Goal: Navigation & Orientation: Find specific page/section

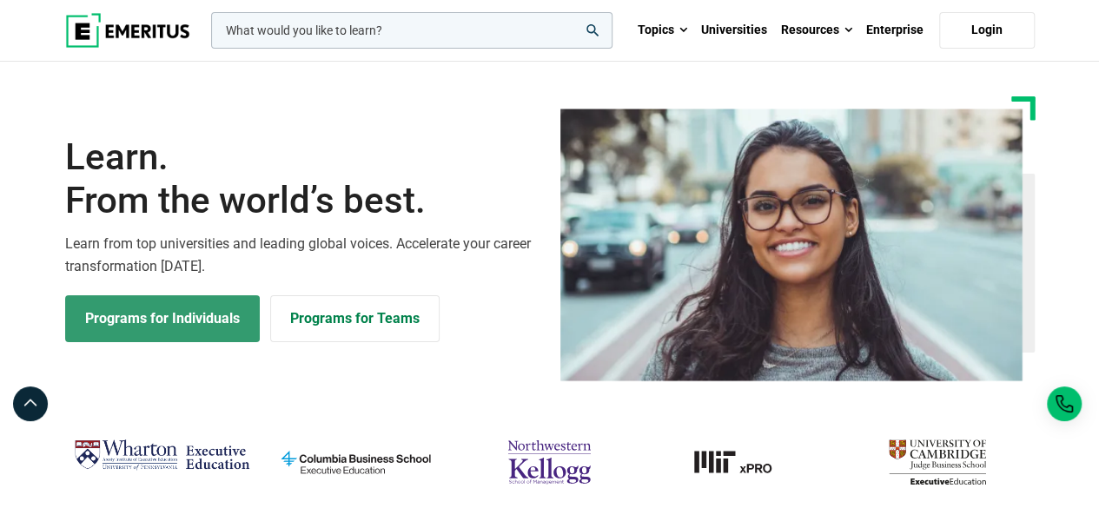
click at [166, 322] on link "Programs for Individuals" at bounding box center [162, 318] width 195 height 47
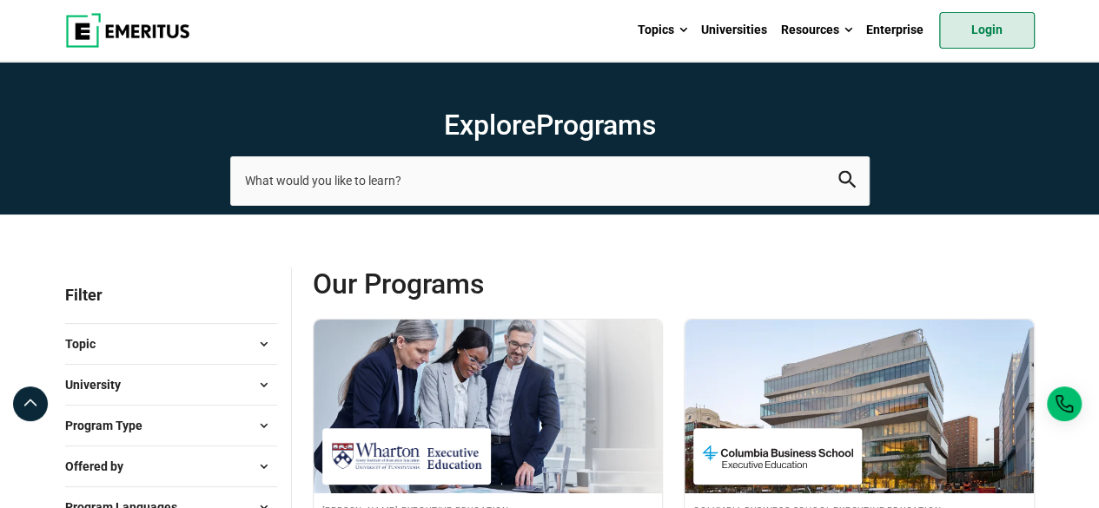
click at [978, 37] on link "Login" at bounding box center [987, 30] width 96 height 36
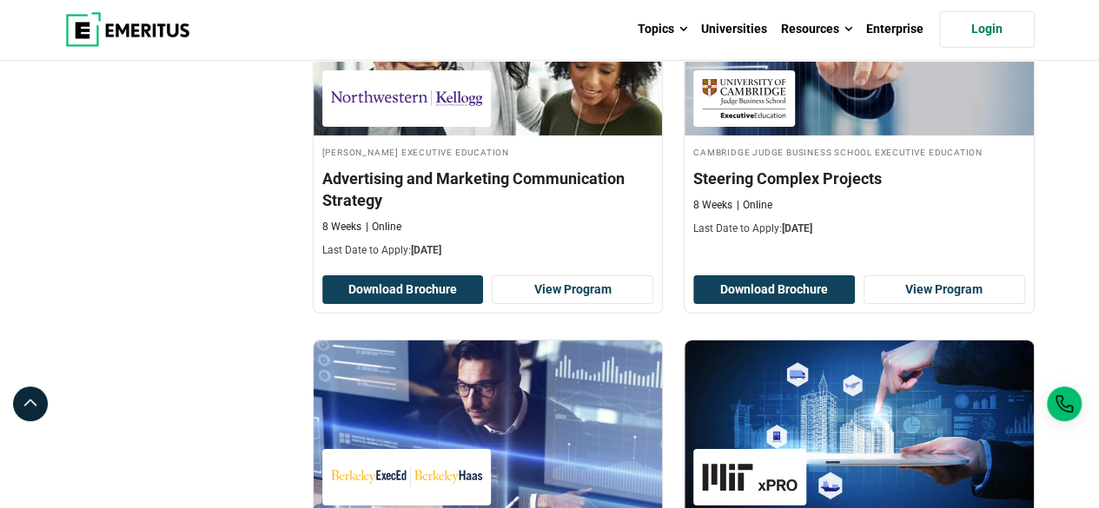
scroll to position [3302, 0]
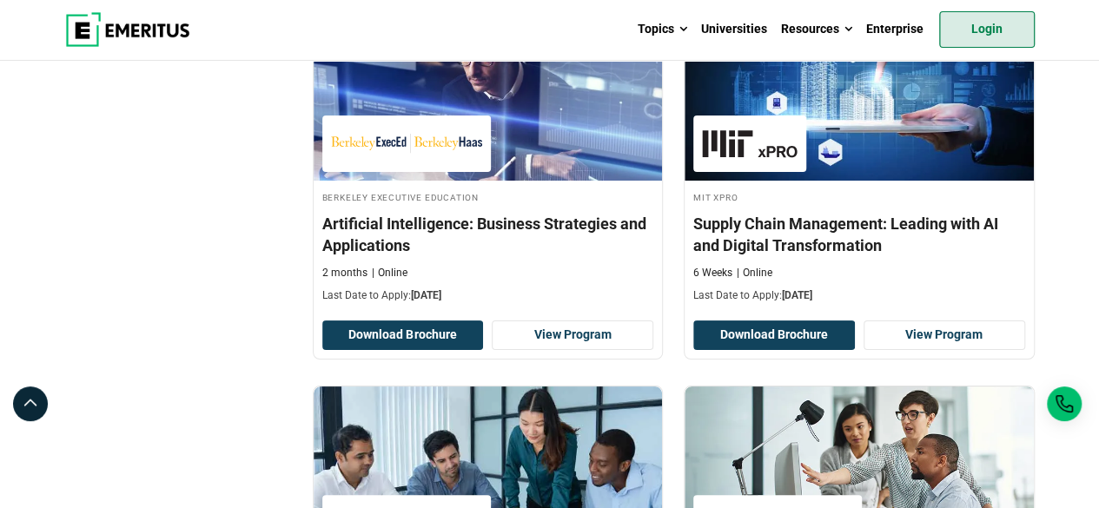
click at [998, 34] on link "Login" at bounding box center [987, 29] width 96 height 36
click at [985, 32] on link "Login" at bounding box center [987, 29] width 96 height 36
